Goal: Task Accomplishment & Management: Manage account settings

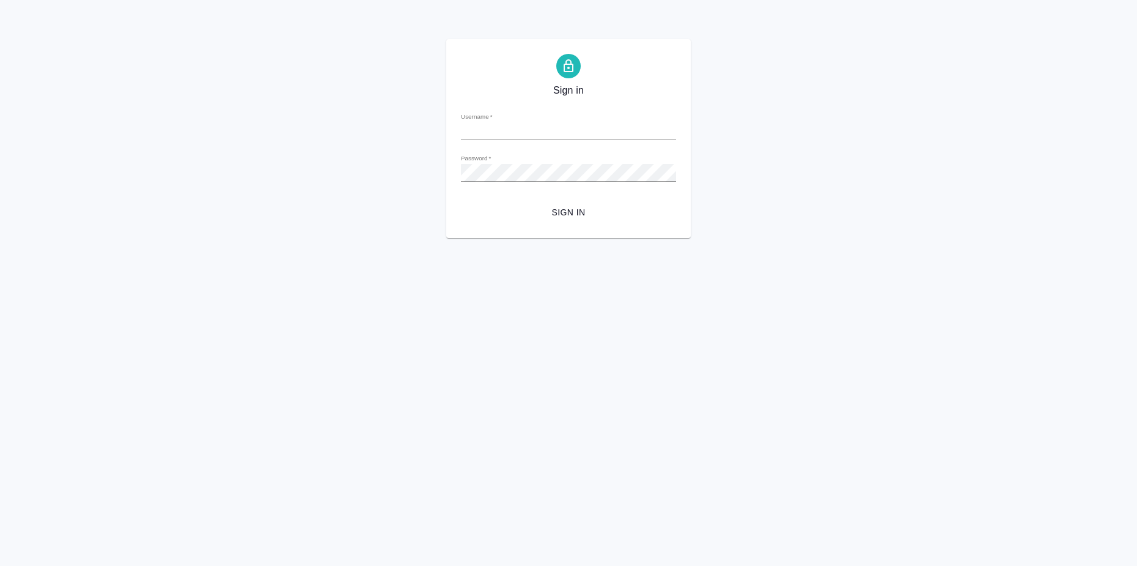
type input "sharkunova@awatera.com"
click at [571, 208] on span "Sign in" at bounding box center [569, 212] width 196 height 15
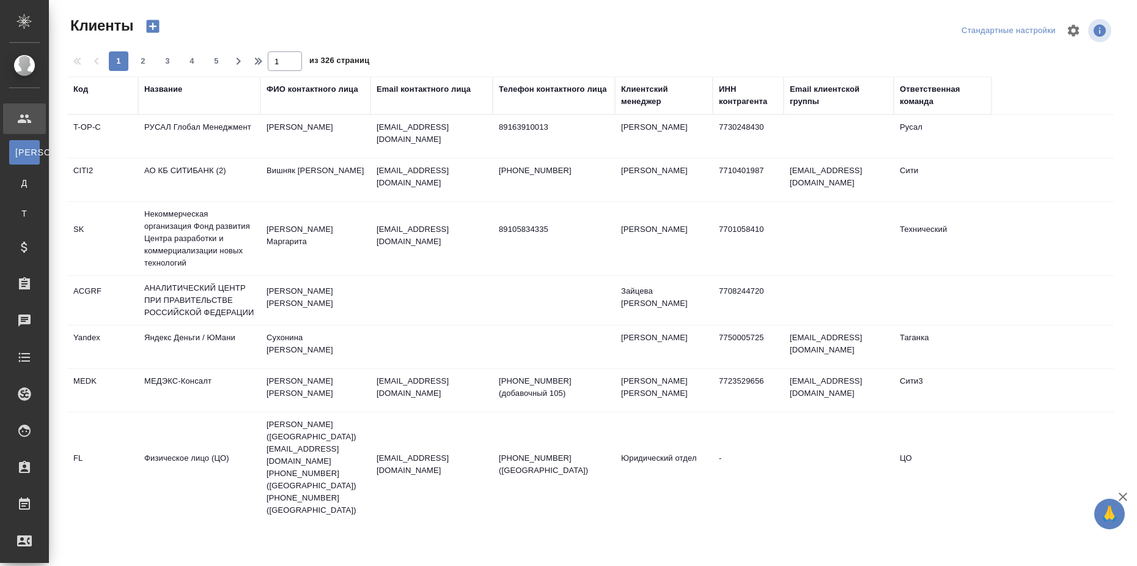
select select "RU"
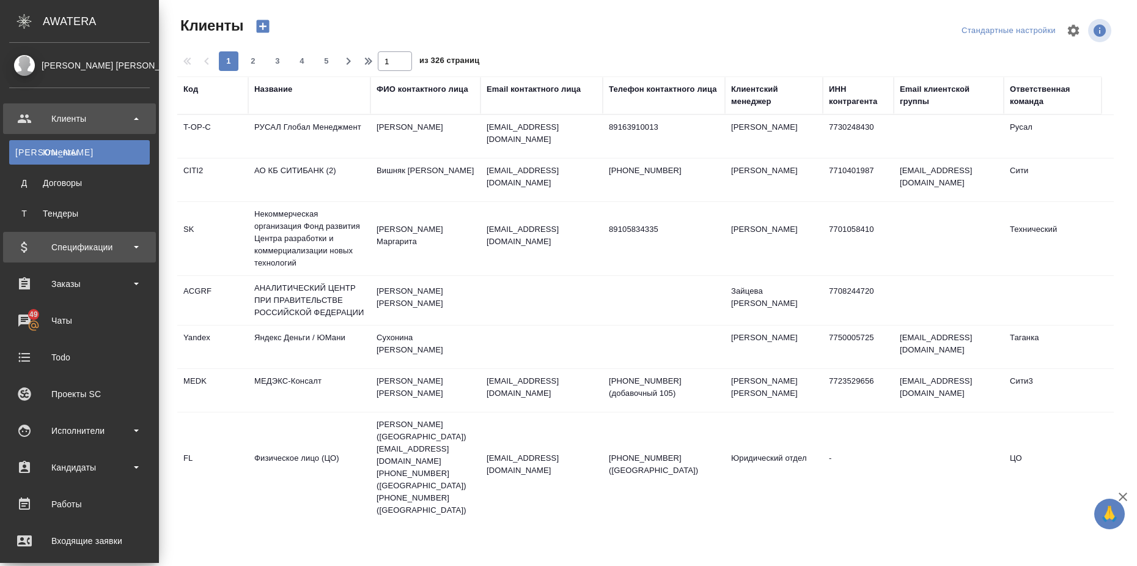
click at [128, 254] on div "Спецификации" at bounding box center [79, 247] width 141 height 18
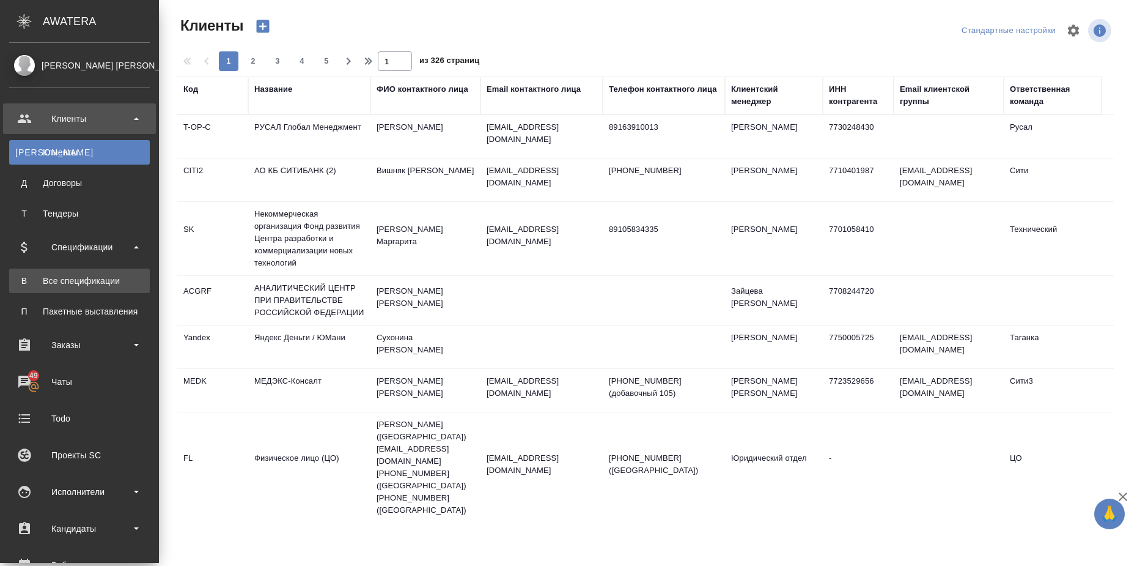
click at [122, 281] on div "Все спецификации" at bounding box center [79, 281] width 128 height 12
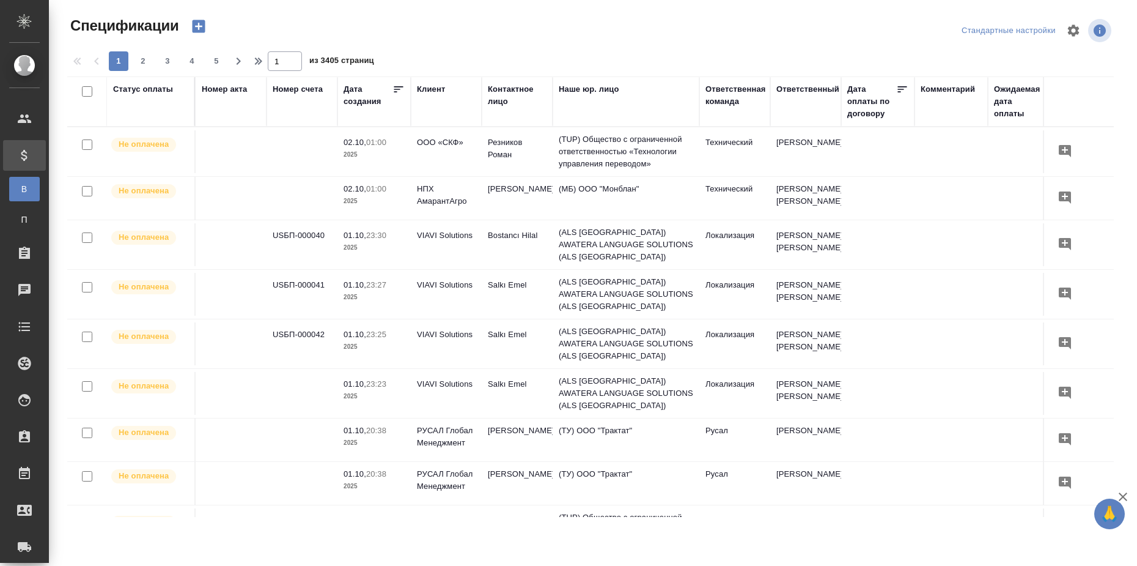
click at [164, 87] on div "Статус оплаты" at bounding box center [143, 89] width 60 height 12
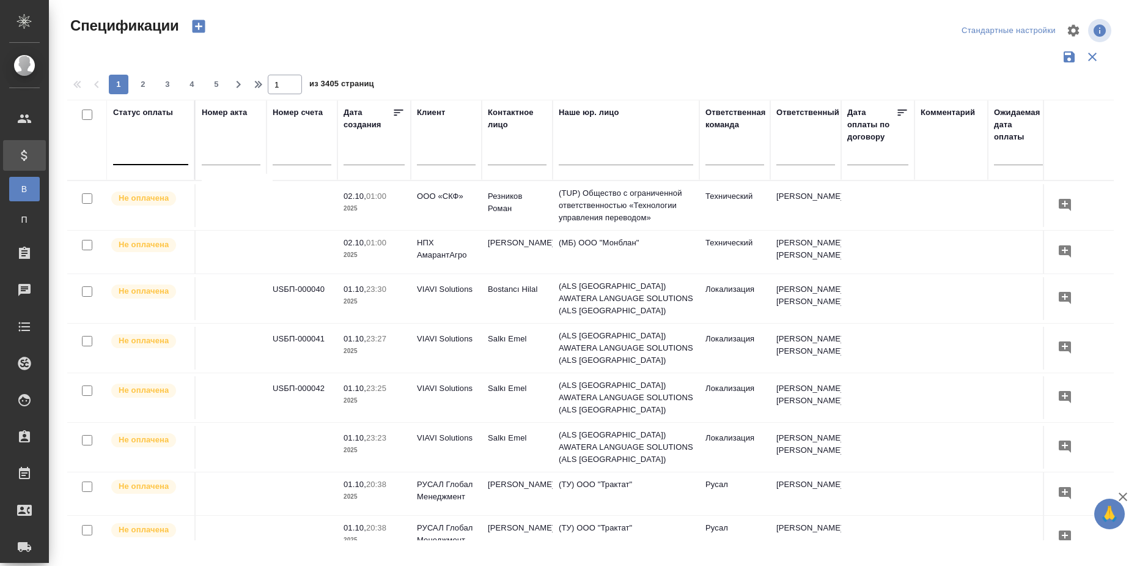
click at [149, 154] on div at bounding box center [150, 153] width 75 height 18
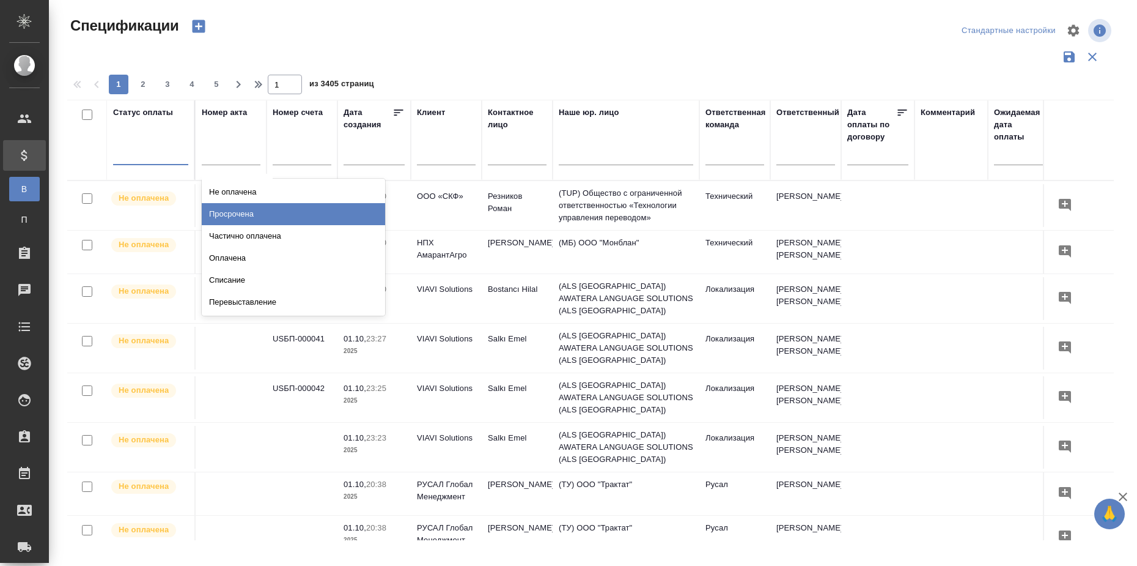
click at [224, 211] on div "Просрочена" at bounding box center [293, 214] width 183 height 22
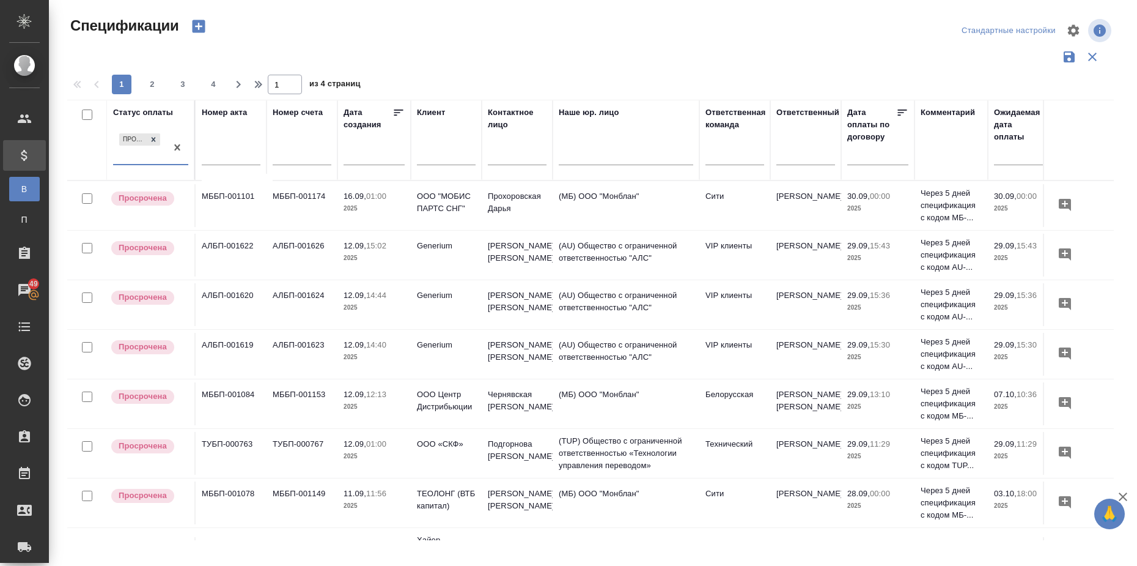
scroll to position [0, 125]
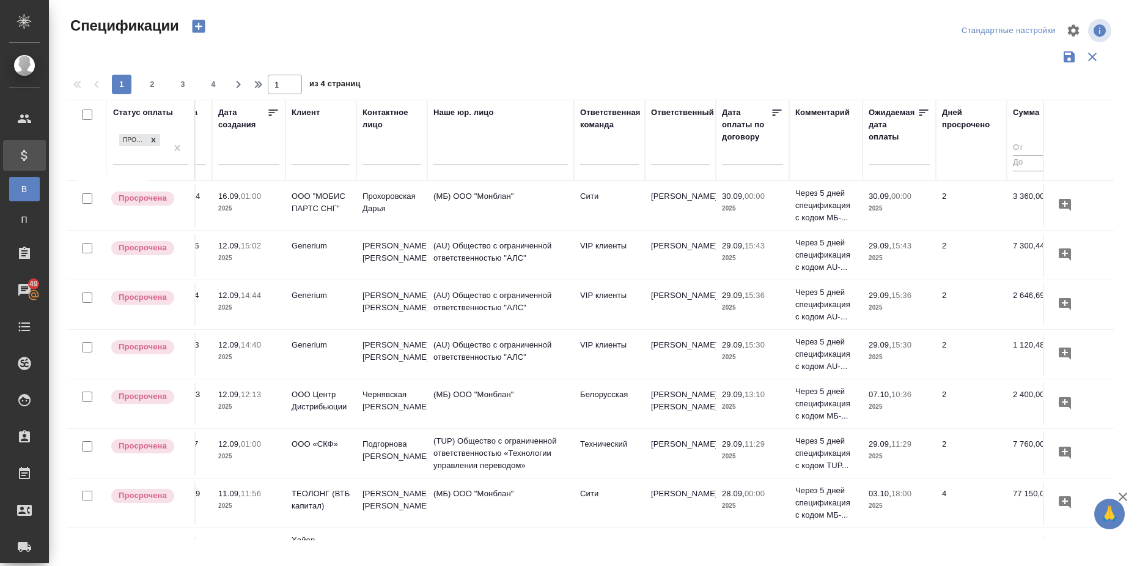
drag, startPoint x: 953, startPoint y: 526, endPoint x: 962, endPoint y: 529, distance: 9.5
click at [962, 529] on div "Статус оплаты Просрочена Номер акта Номер счета Дата создания Клиент Контактное…" at bounding box center [590, 320] width 1047 height 440
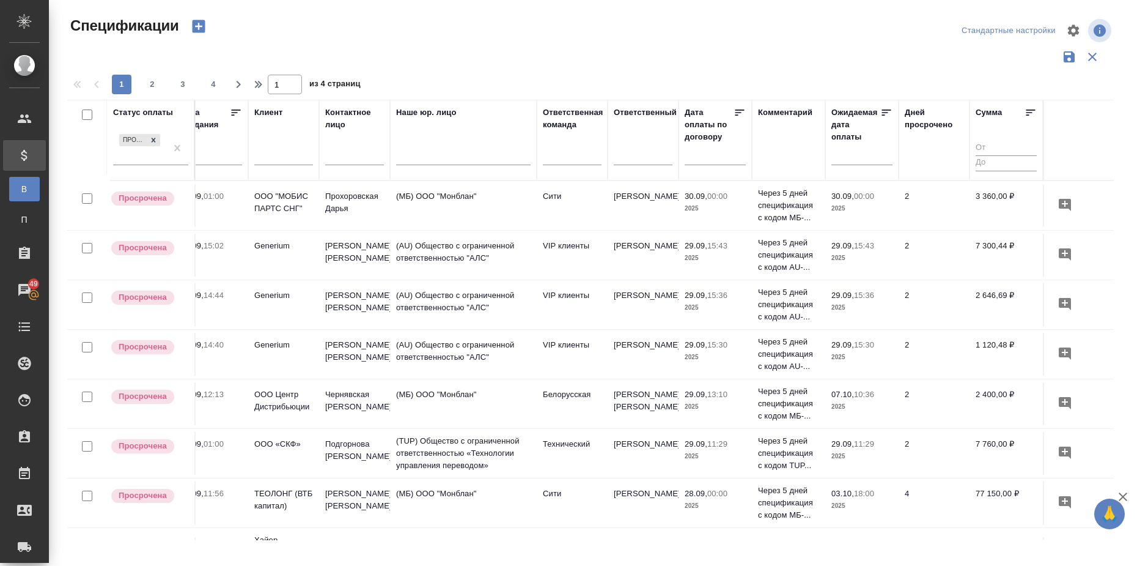
scroll to position [0, 173]
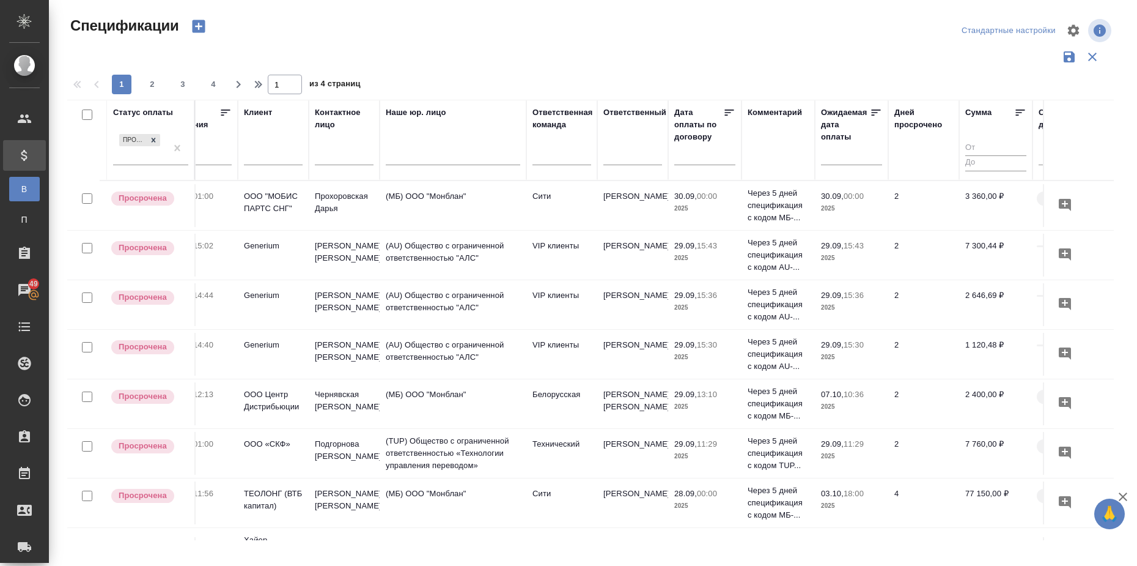
click at [1017, 111] on icon at bounding box center [1020, 112] width 12 height 12
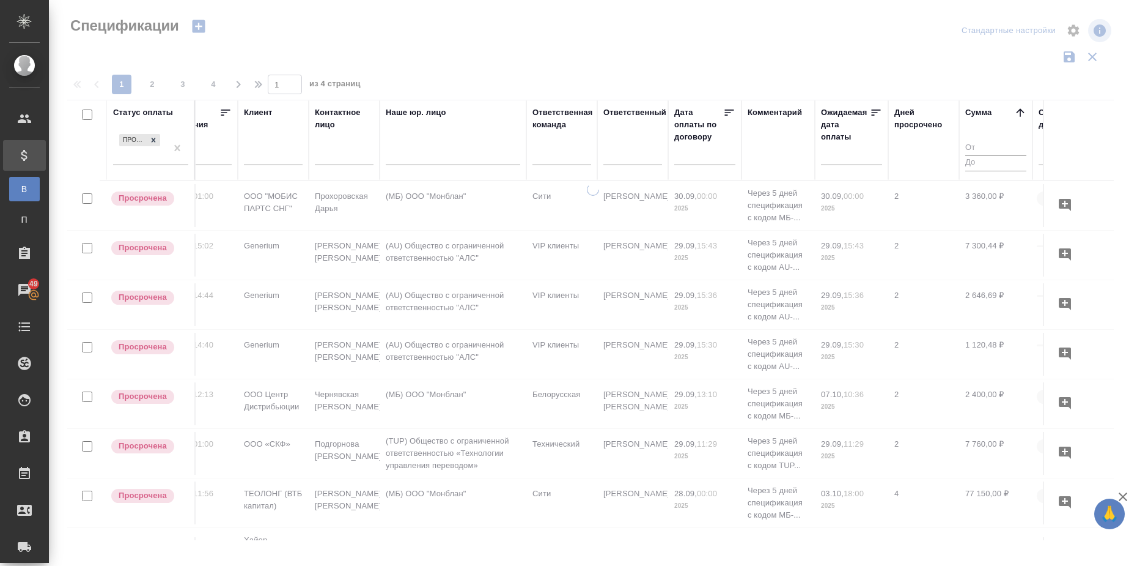
click at [1017, 111] on icon at bounding box center [1020, 112] width 12 height 12
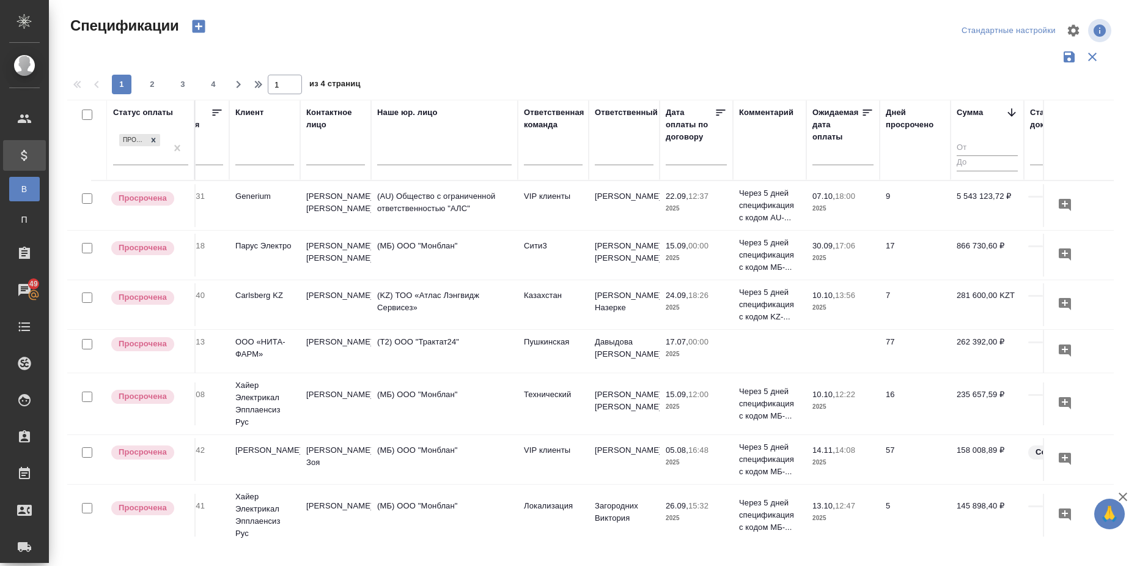
scroll to position [0, 204]
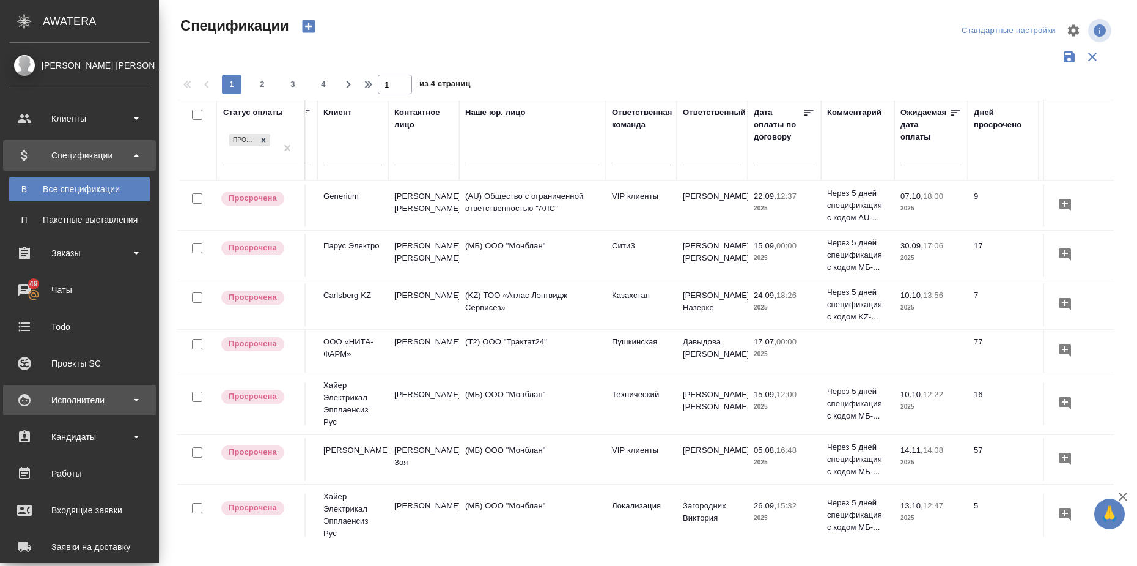
click at [133, 401] on div "Исполнители" at bounding box center [79, 400] width 141 height 18
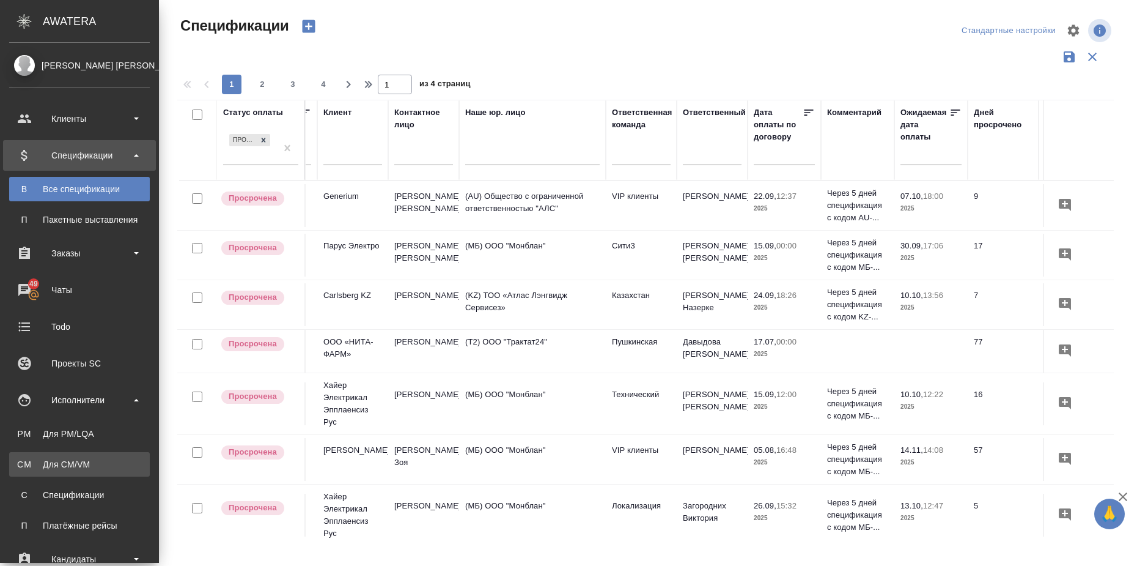
click at [83, 462] on div "Для CM/VM" at bounding box center [79, 464] width 128 height 12
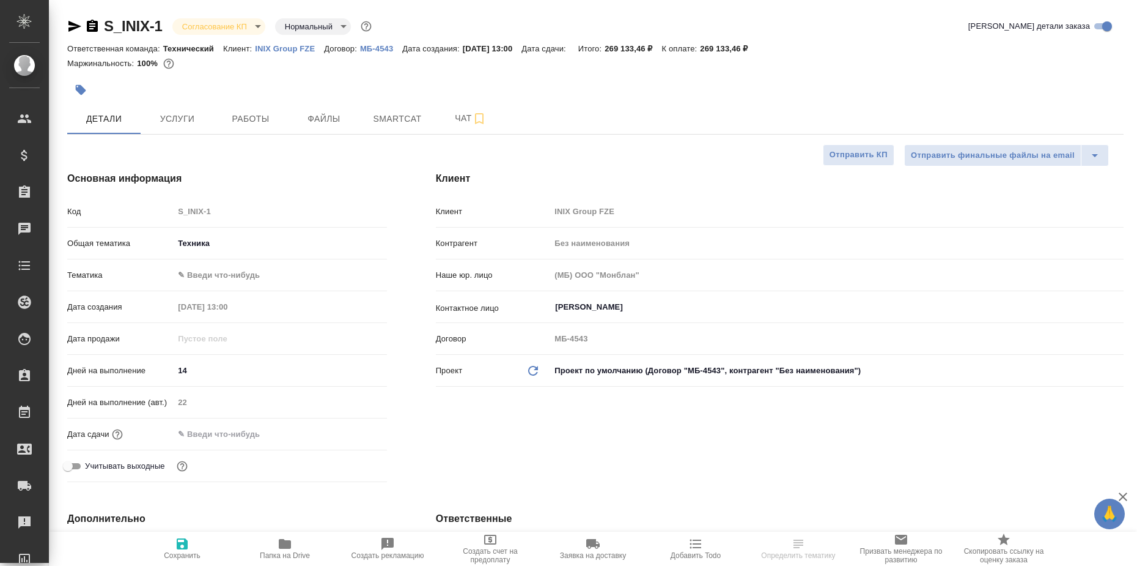
select select "RU"
click at [275, 50] on p "INIX Group FZE" at bounding box center [289, 48] width 69 height 9
select select "RU"
type textarea "x"
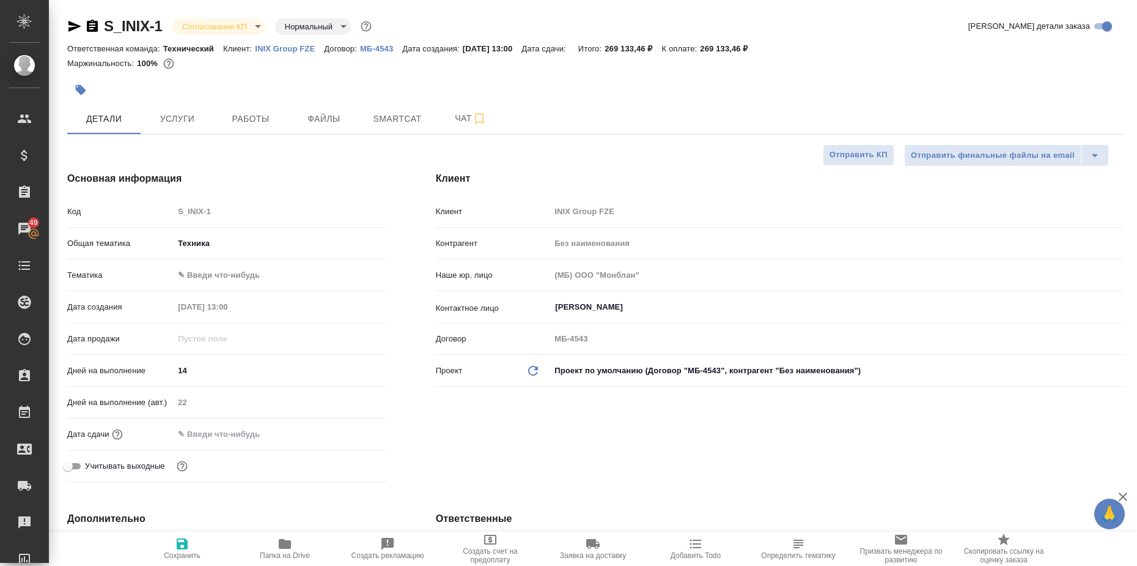
type textarea "x"
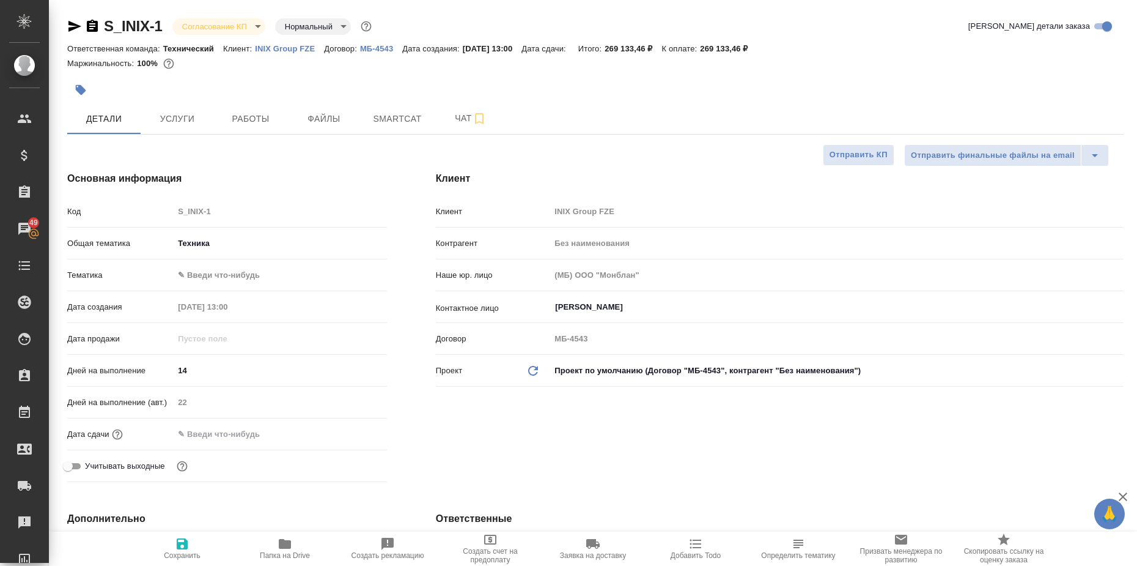
type textarea "x"
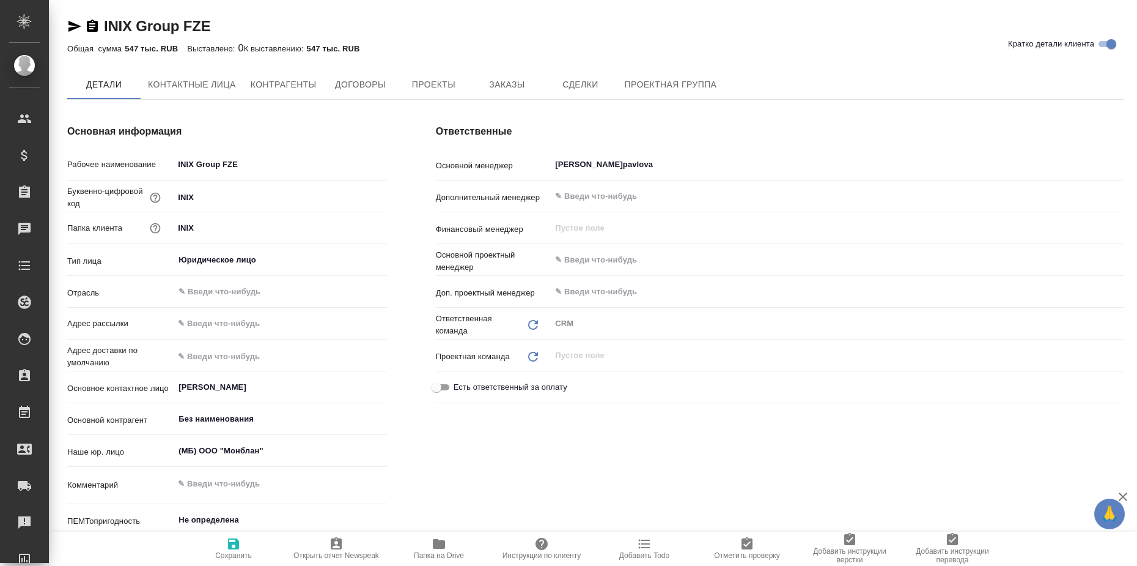
type textarea "x"
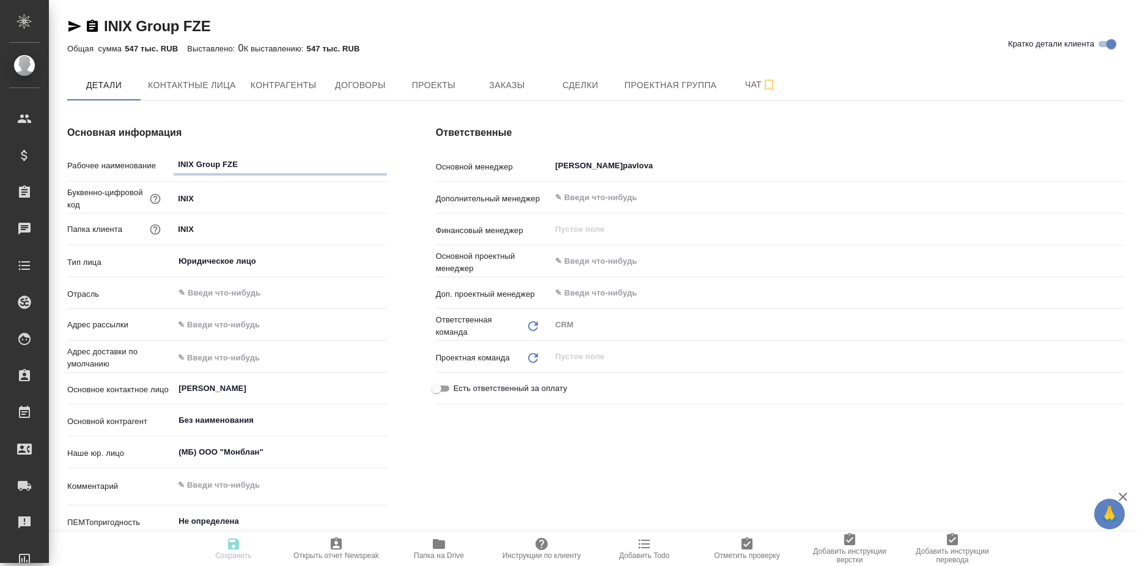
type textarea "x"
click at [73, 25] on icon "button" at bounding box center [74, 26] width 13 height 11
